Goal: Information Seeking & Learning: Learn about a topic

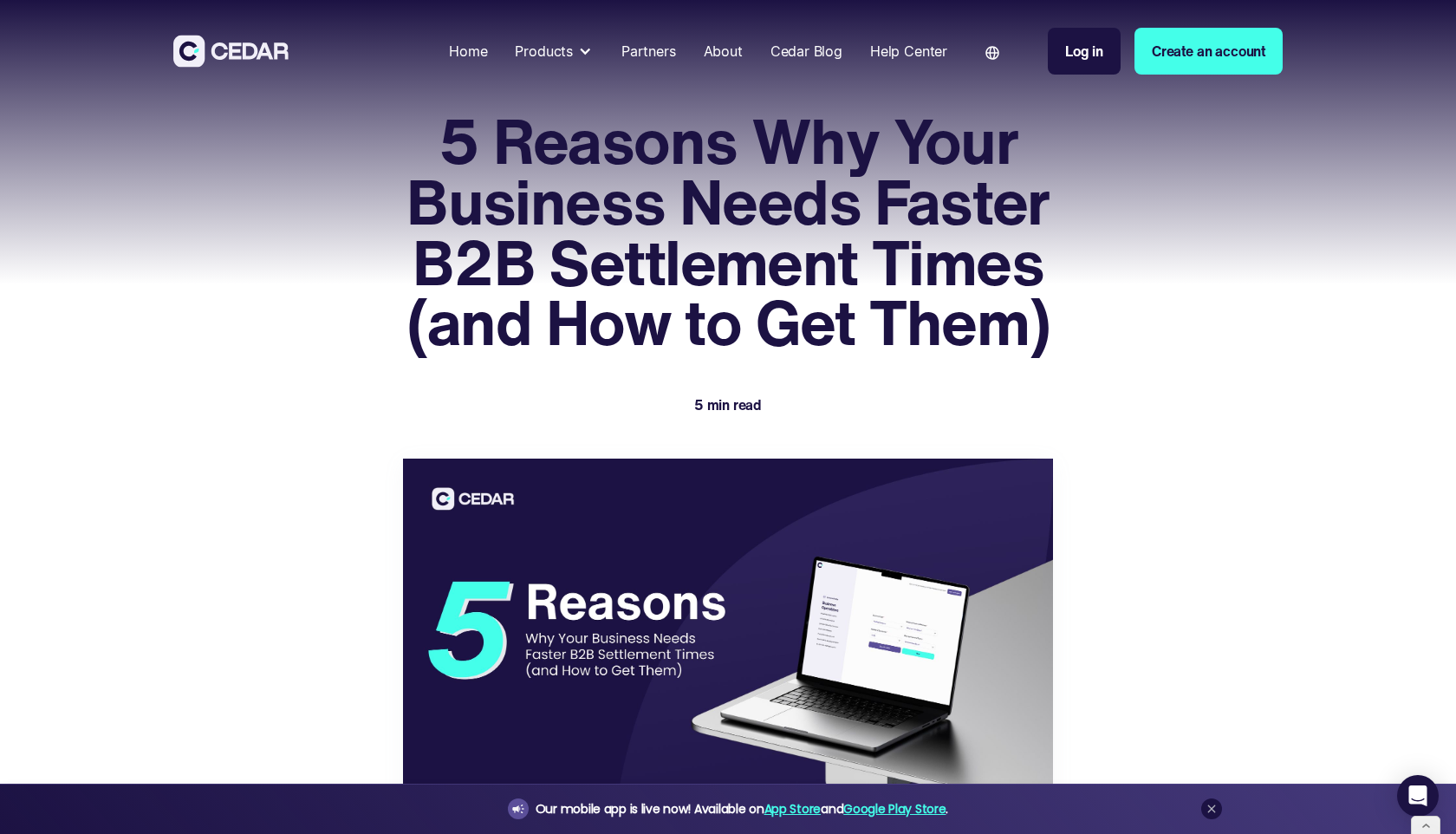
click at [797, 44] on div "Cedar Blog" at bounding box center [806, 51] width 71 height 21
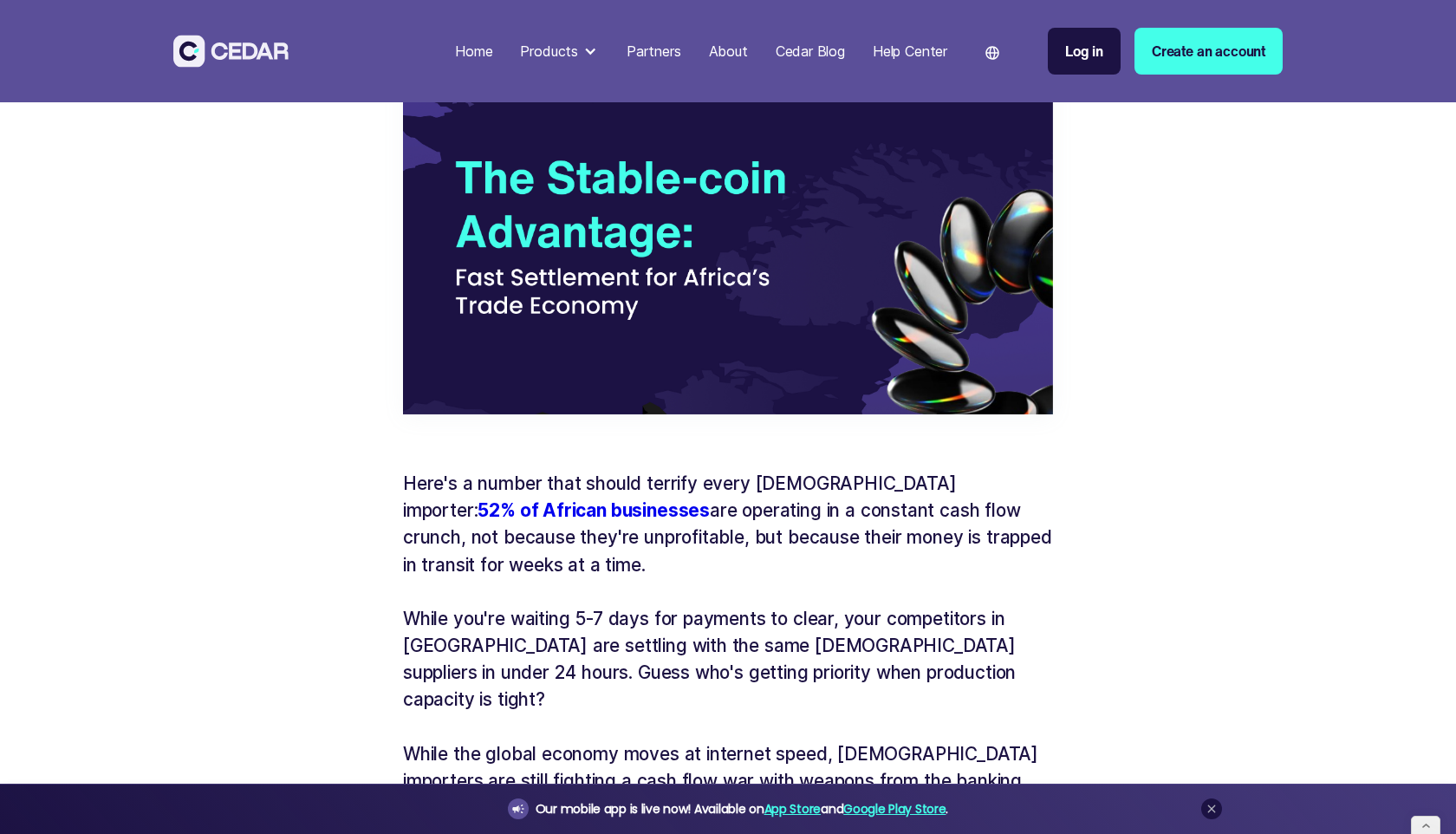
scroll to position [515, 0]
